Goal: Task Accomplishment & Management: Manage account settings

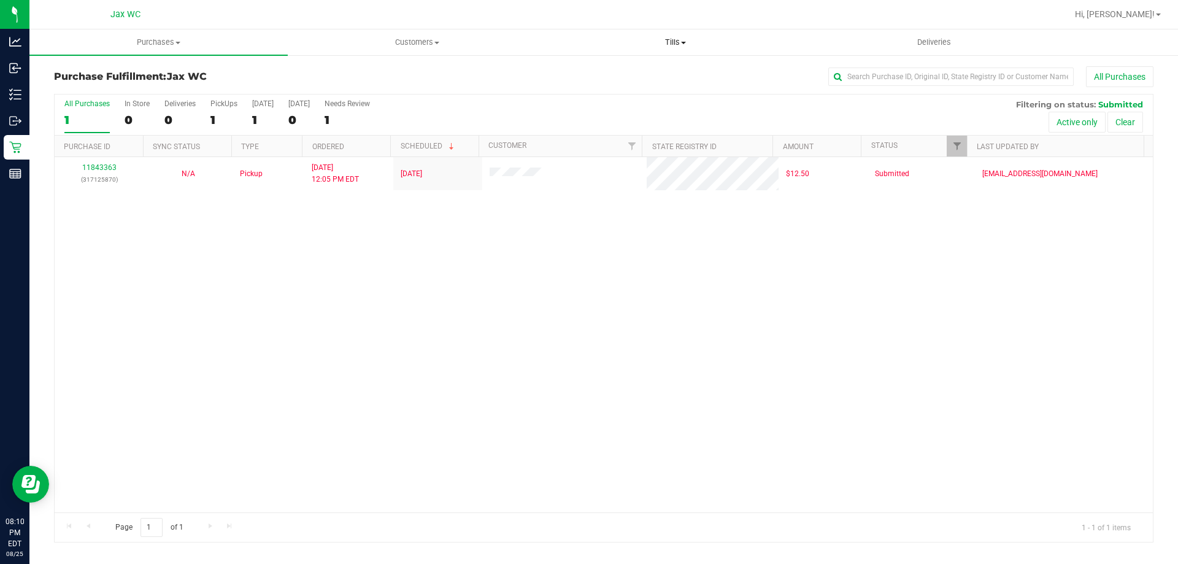
click at [697, 42] on span "Tills" at bounding box center [675, 42] width 257 height 11
click at [609, 75] on span "Manage tills" at bounding box center [587, 74] width 83 height 10
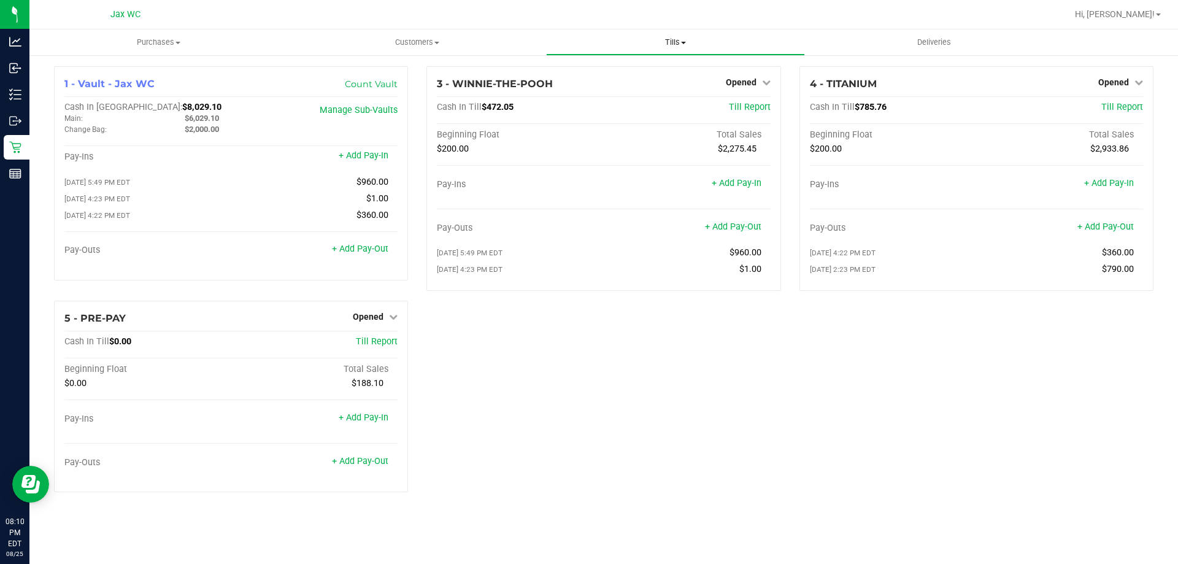
click at [661, 41] on span "Tills" at bounding box center [675, 42] width 257 height 11
click at [1140, 18] on span "Hi, [PERSON_NAME]!" at bounding box center [1115, 14] width 80 height 10
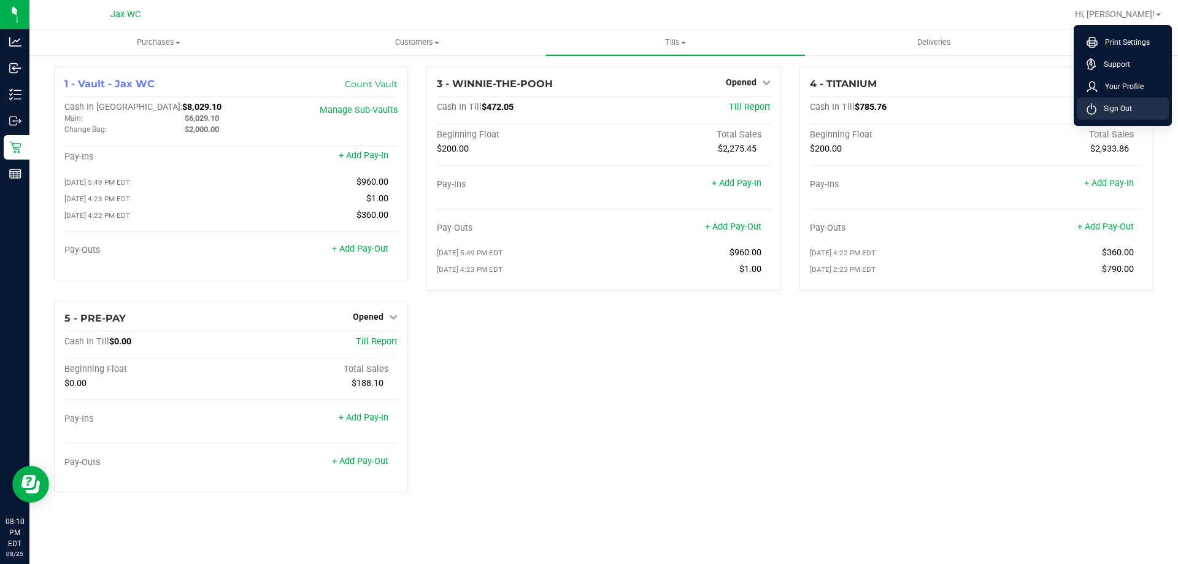
click at [1120, 104] on span "Sign Out" at bounding box center [1115, 108] width 36 height 12
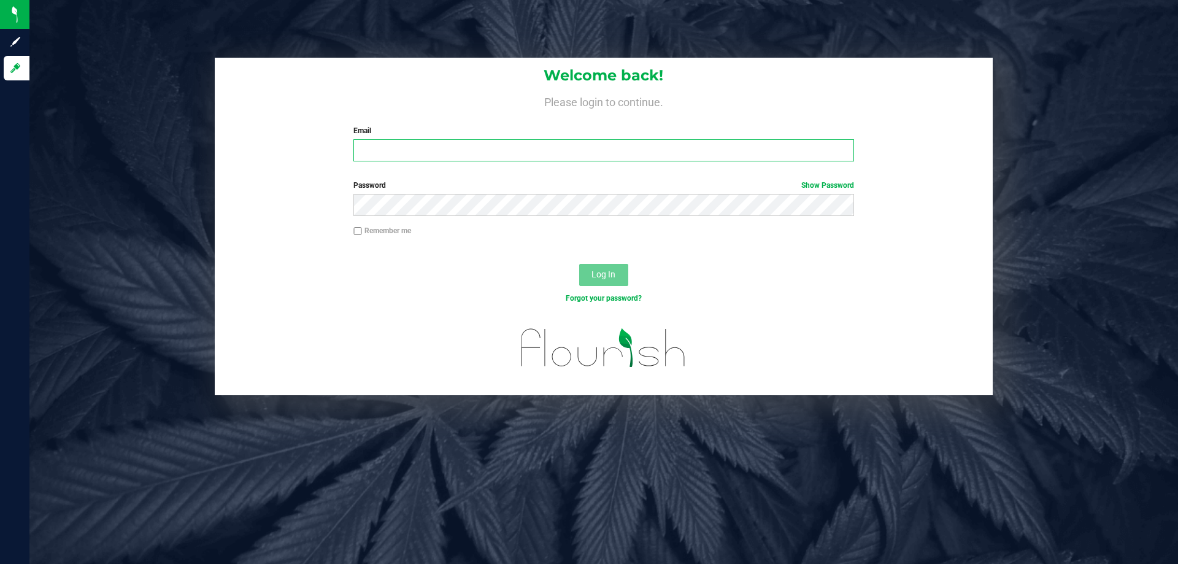
click at [554, 147] on input "Email" at bounding box center [604, 150] width 500 height 22
type input "[EMAIL_ADDRESS][DOMAIN_NAME]"
click at [579, 264] on button "Log In" at bounding box center [603, 275] width 49 height 22
